Goal: Task Accomplishment & Management: Complete application form

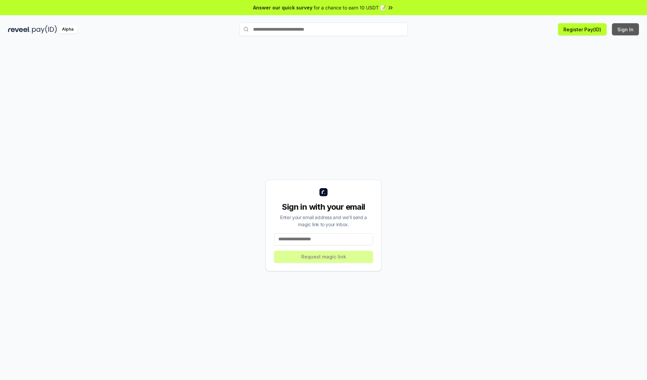
click at [626, 29] on button "Sign In" at bounding box center [625, 29] width 27 height 12
type input "**********"
click at [323, 257] on button "Request magic link" at bounding box center [323, 257] width 99 height 12
